Goal: Information Seeking & Learning: Find specific fact

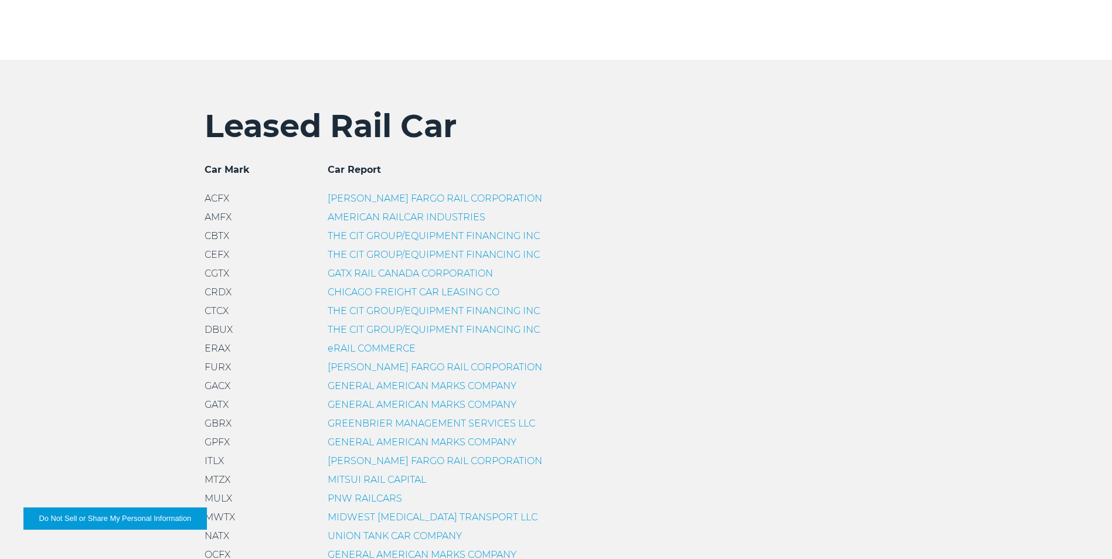
scroll to position [352, 0]
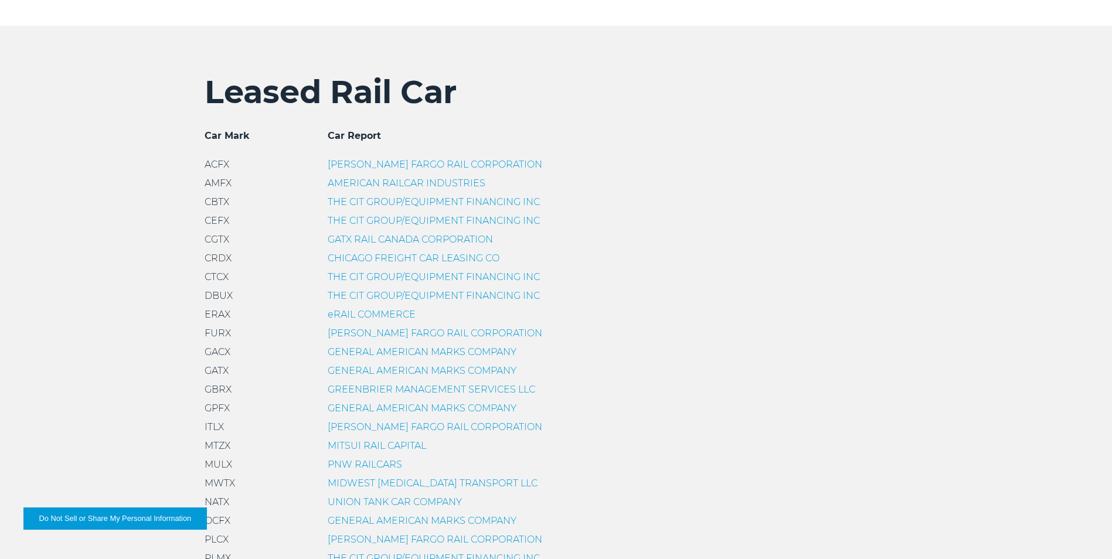
click at [391, 202] on link "THE CIT GROUP/EQUIPMENT FINANCING INC" at bounding box center [434, 201] width 212 height 11
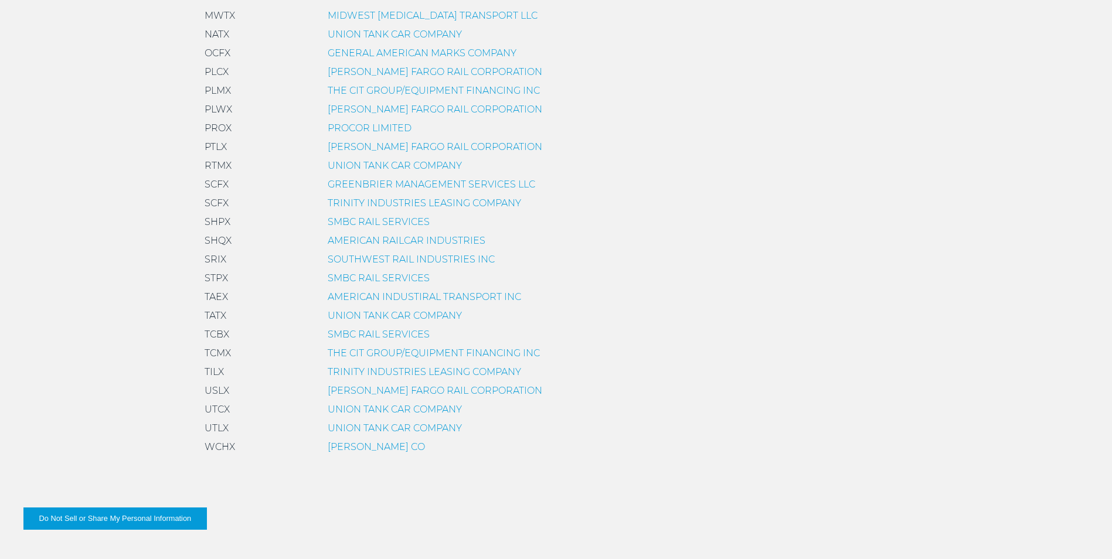
scroll to position [821, 0]
click at [364, 368] on link "TRINITY INDUSTRIES LEASING COMPANY" at bounding box center [424, 370] width 193 height 11
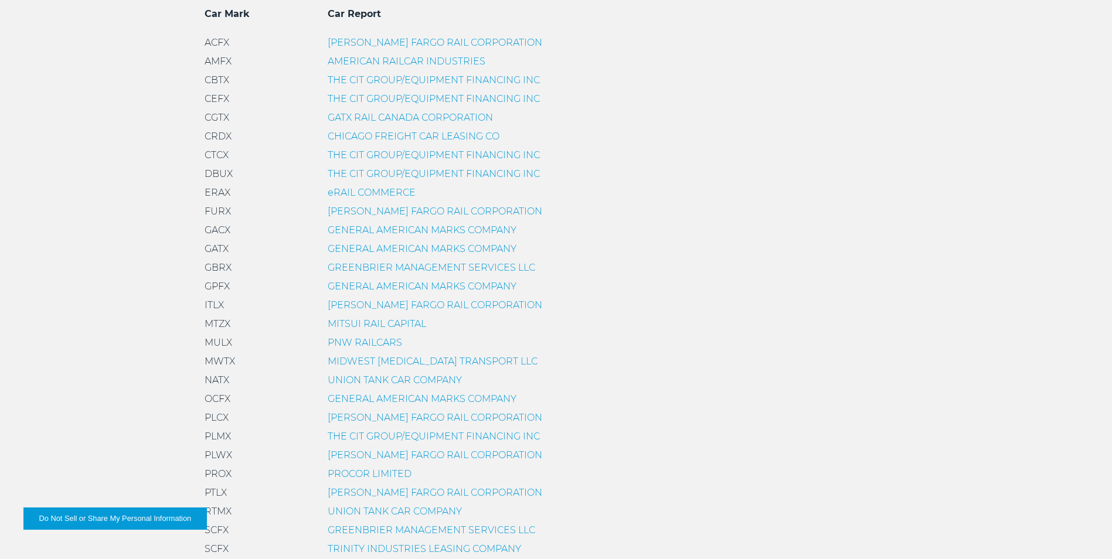
scroll to position [469, 0]
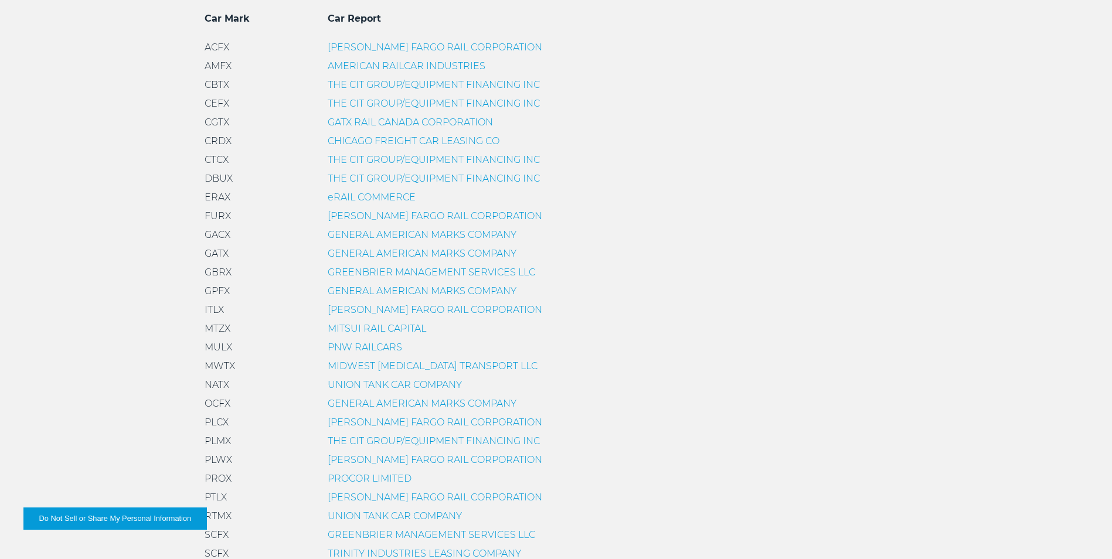
click at [351, 253] on link "GENERAL AMERICAN MARKS COMPANY" at bounding box center [422, 253] width 189 height 11
click at [383, 164] on link "THE CIT GROUP/EQUIPMENT FINANCING INC" at bounding box center [434, 159] width 212 height 11
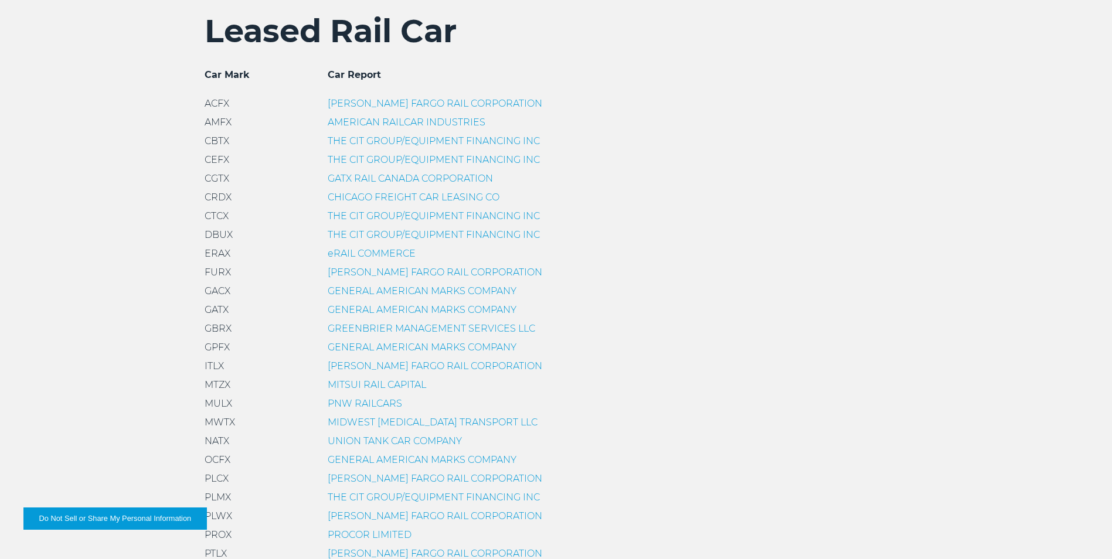
scroll to position [410, 0]
click at [424, 237] on link "THE CIT GROUP/EQUIPMENT FINANCING INC" at bounding box center [434, 237] width 212 height 11
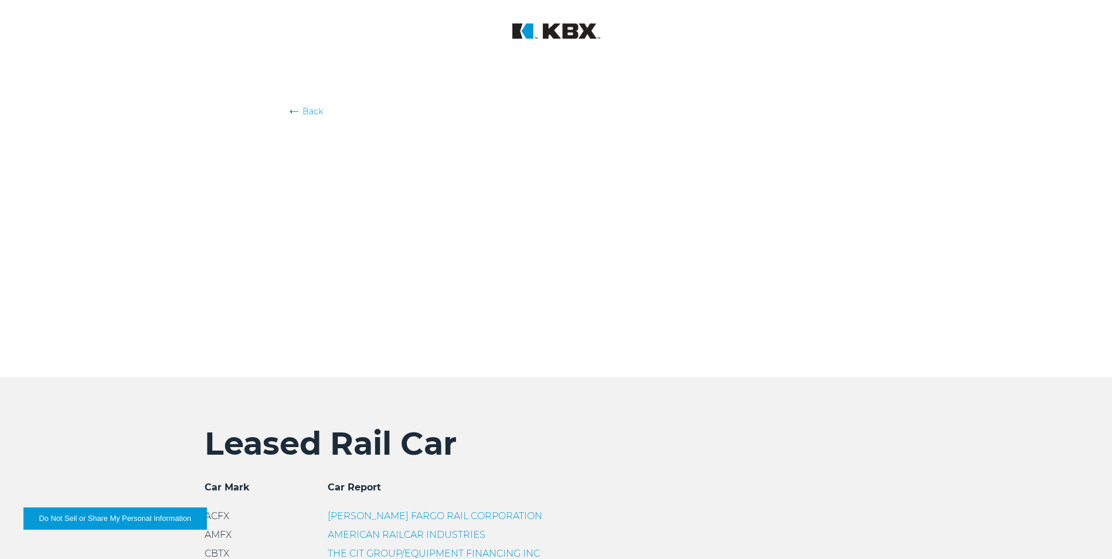
scroll to position [410, 0]
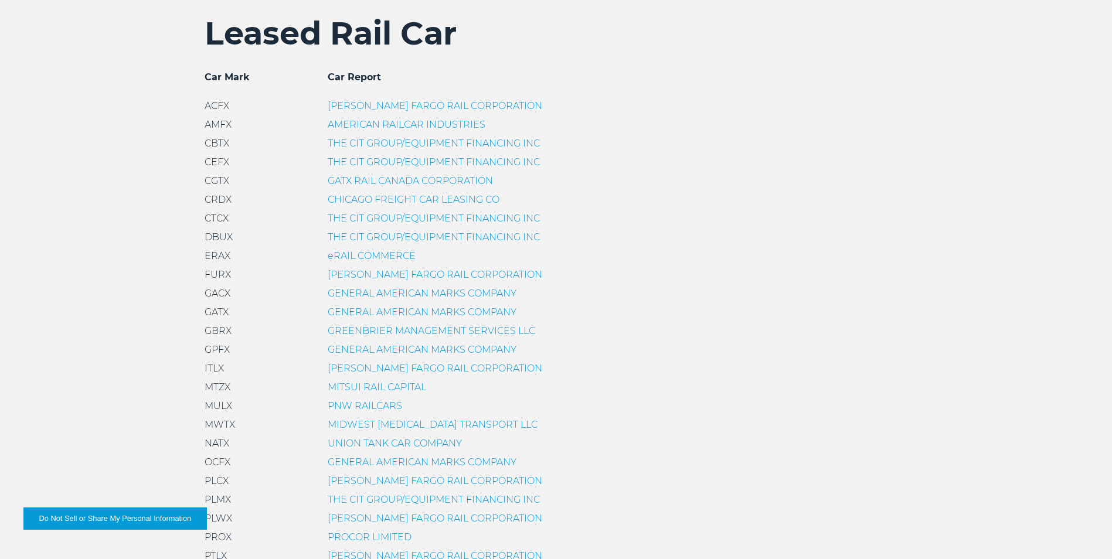
click at [368, 145] on link "THE CIT GROUP/EQUIPMENT FINANCING INC" at bounding box center [434, 143] width 212 height 11
